Goal: Information Seeking & Learning: Learn about a topic

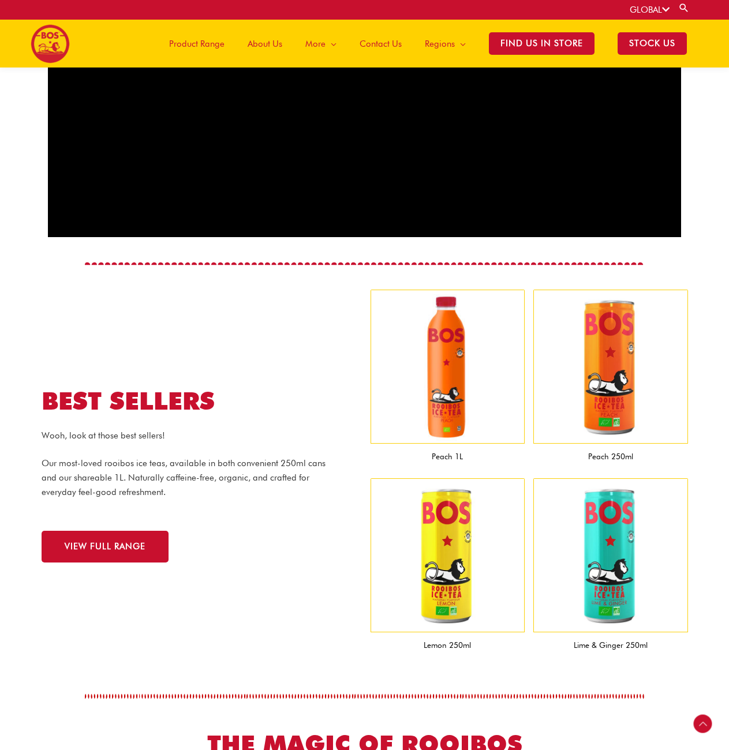
scroll to position [911, 0]
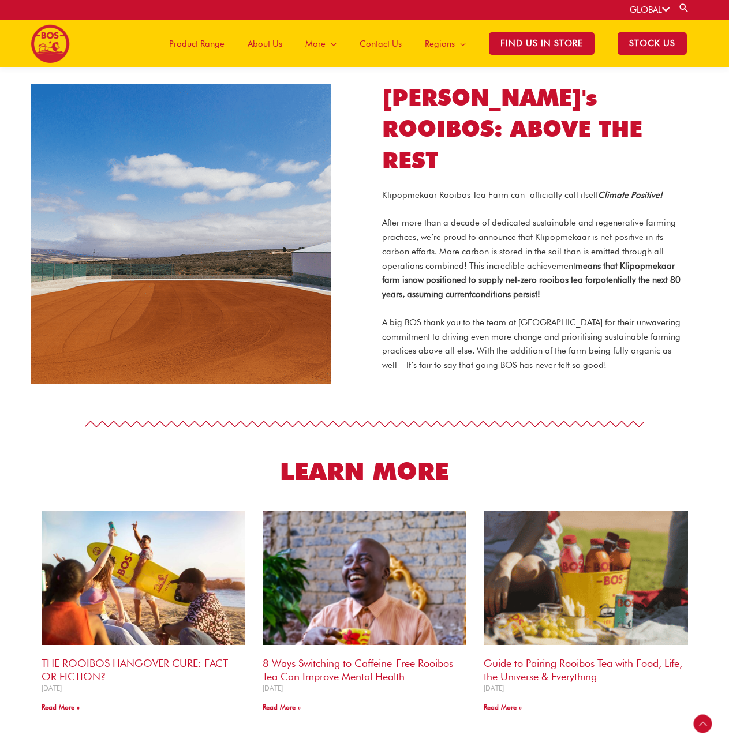
scroll to position [1029, 0]
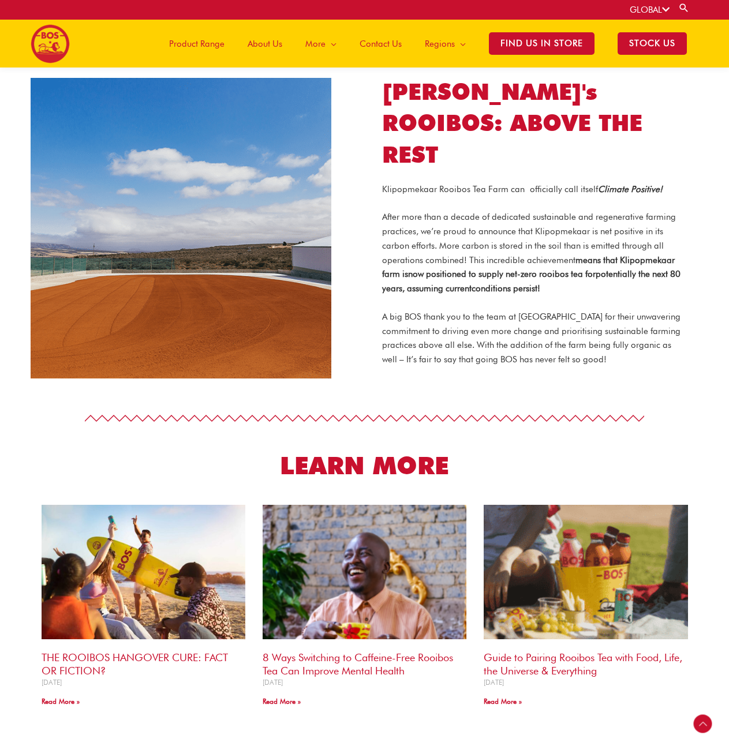
click at [148, 431] on div at bounding box center [364, 418] width 729 height 40
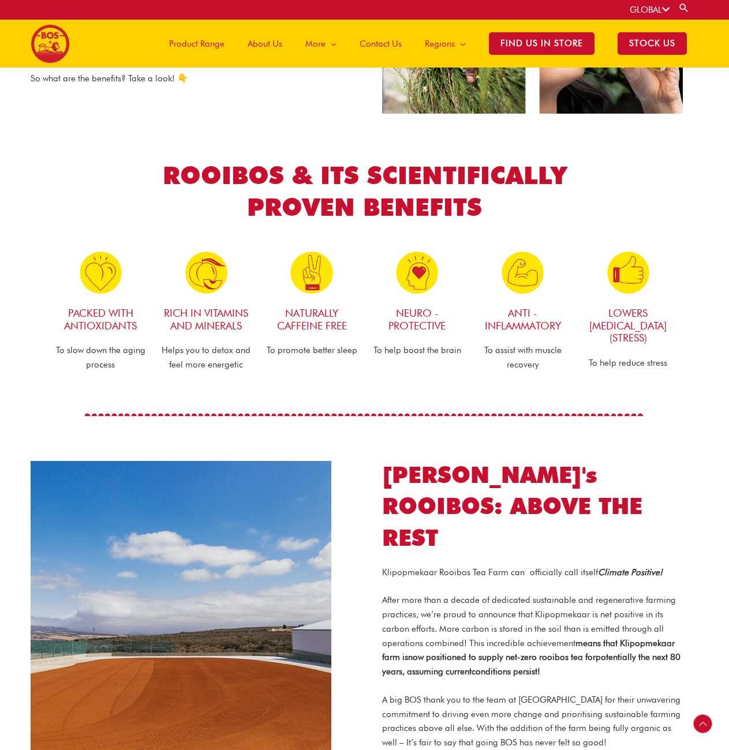
scroll to position [452, 0]
